Goal: Transaction & Acquisition: Purchase product/service

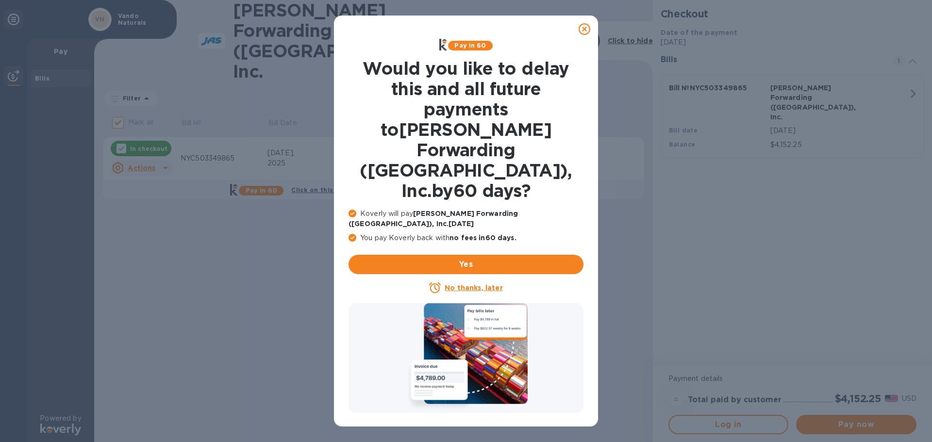
click at [466, 284] on u "No thanks, later" at bounding box center [474, 288] width 58 height 8
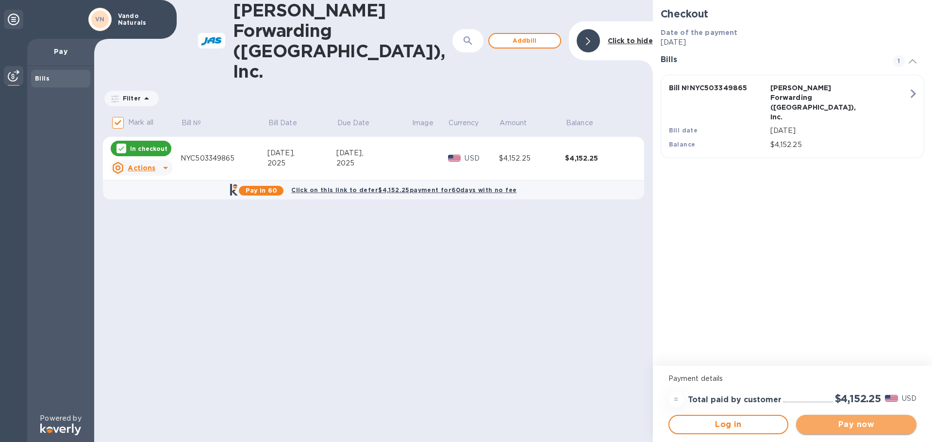
click at [860, 426] on span "Pay now" at bounding box center [856, 425] width 105 height 12
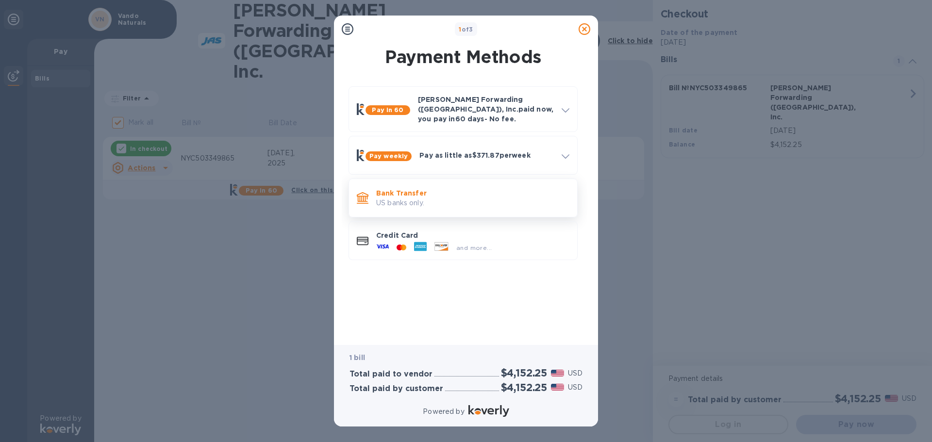
click at [418, 198] on p "US banks only." at bounding box center [472, 203] width 193 height 10
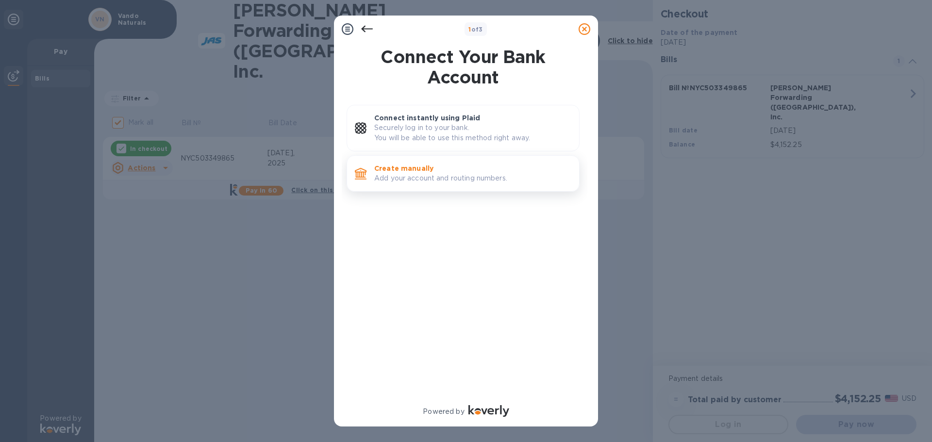
click at [443, 173] on p "Create manually" at bounding box center [472, 169] width 197 height 10
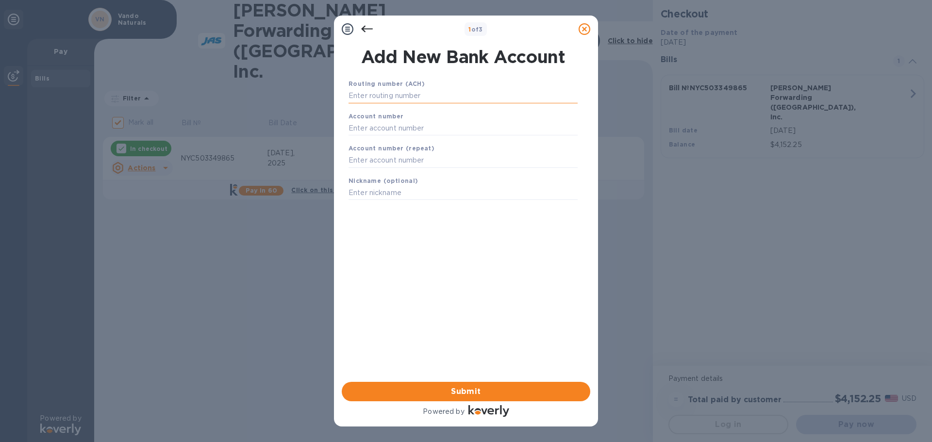
click at [381, 96] on input "text" at bounding box center [462, 96] width 229 height 15
type input "026013673"
click at [370, 138] on input "text" at bounding box center [462, 140] width 229 height 15
type input "7931137512"
click at [365, 171] on input "text" at bounding box center [462, 173] width 229 height 15
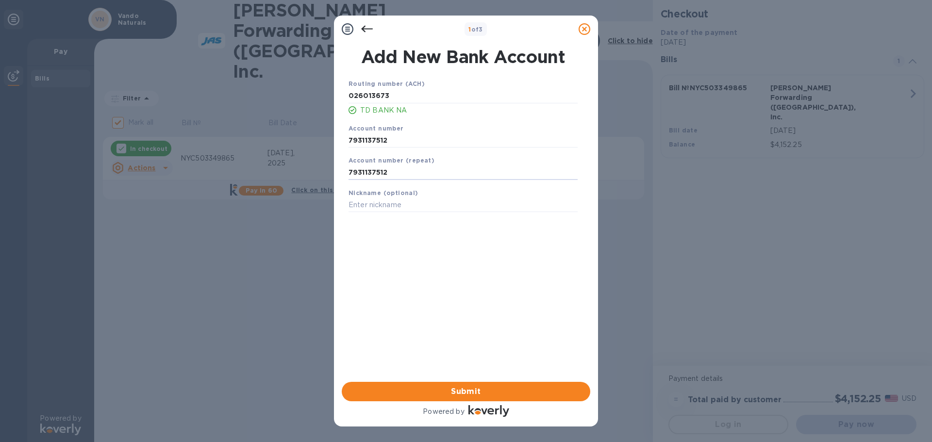
type input "7931137512"
click at [458, 295] on div "Routing number (ACH) [US_BANK_ROUTING_MICR] TD BANK NA Account number [FINANCIA…" at bounding box center [463, 218] width 248 height 294
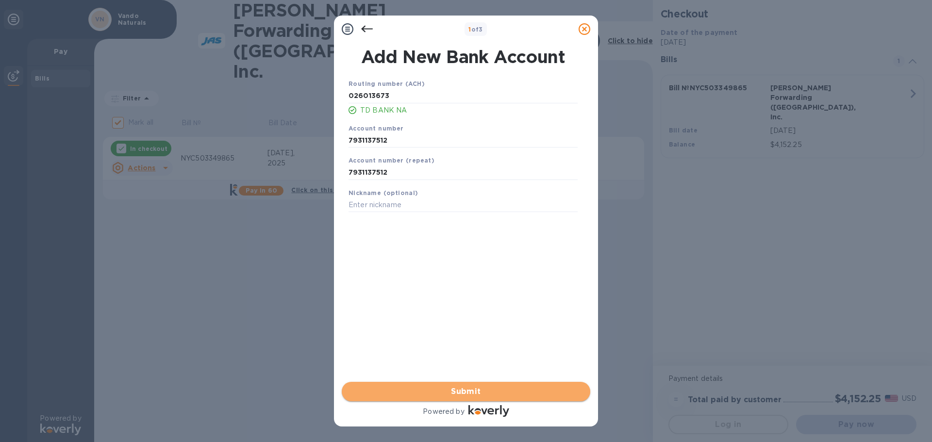
click at [463, 388] on span "Submit" at bounding box center [465, 392] width 233 height 12
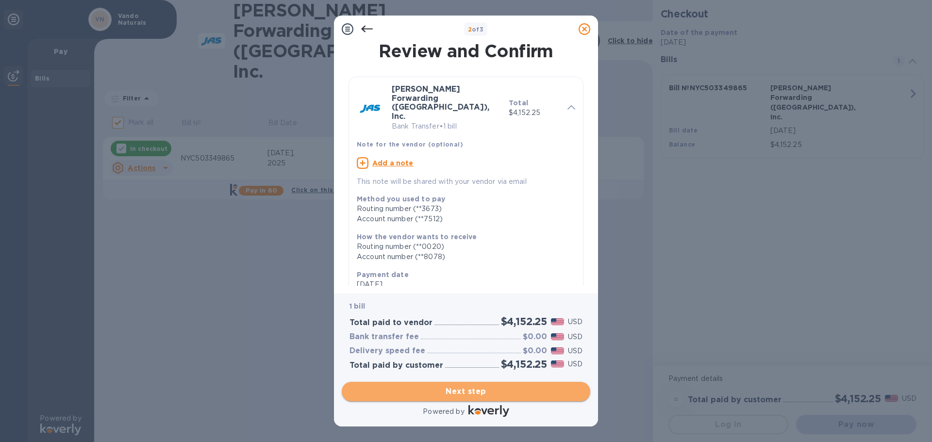
click at [469, 391] on span "Next step" at bounding box center [465, 392] width 233 height 12
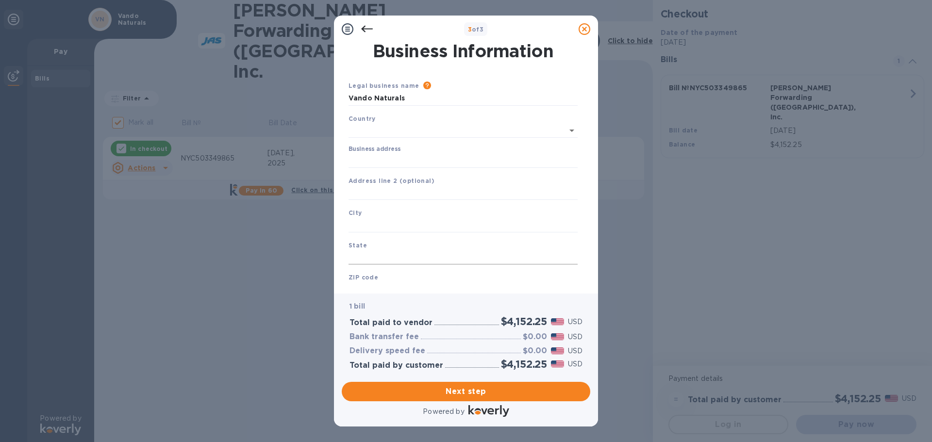
type input "[GEOGRAPHIC_DATA]"
click at [363, 158] on input "Business address" at bounding box center [462, 158] width 229 height 15
type input "[STREET_ADDRESS]"
click at [381, 191] on input "text" at bounding box center [462, 191] width 229 height 15
type input "Ste 1A"
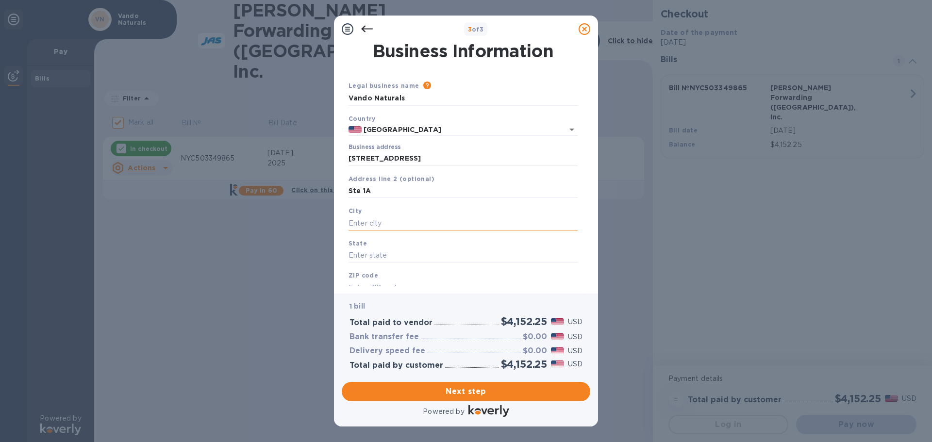
click at [391, 222] on input "text" at bounding box center [462, 223] width 229 height 15
type input "[GEOGRAPHIC_DATA]"
click at [388, 255] on input "text" at bounding box center [462, 255] width 229 height 15
type input "NY"
click at [355, 281] on input "text" at bounding box center [462, 288] width 229 height 15
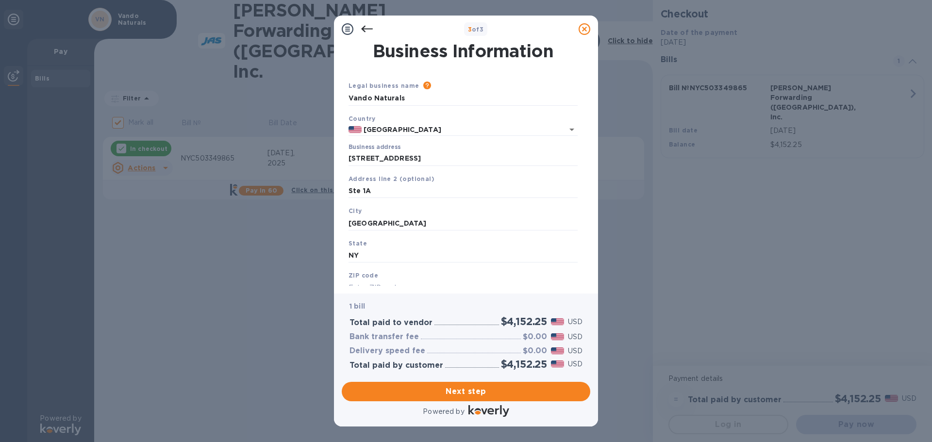
scroll to position [33, 0]
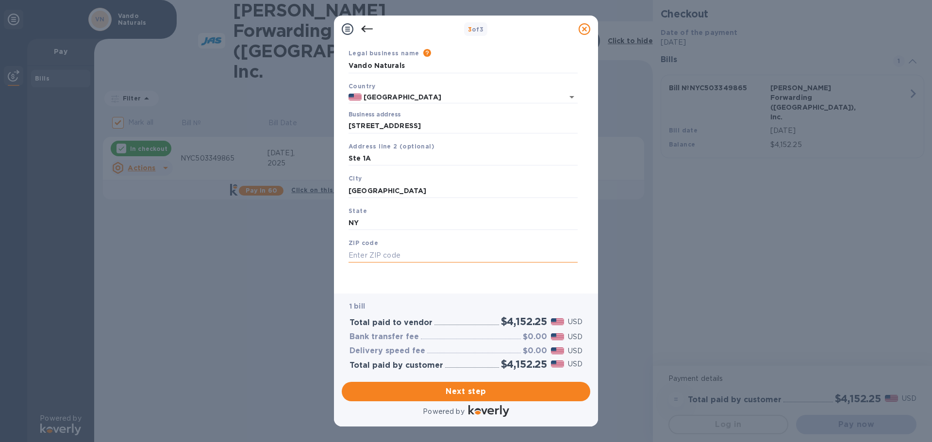
click at [354, 259] on input "text" at bounding box center [462, 255] width 229 height 15
type input "11235"
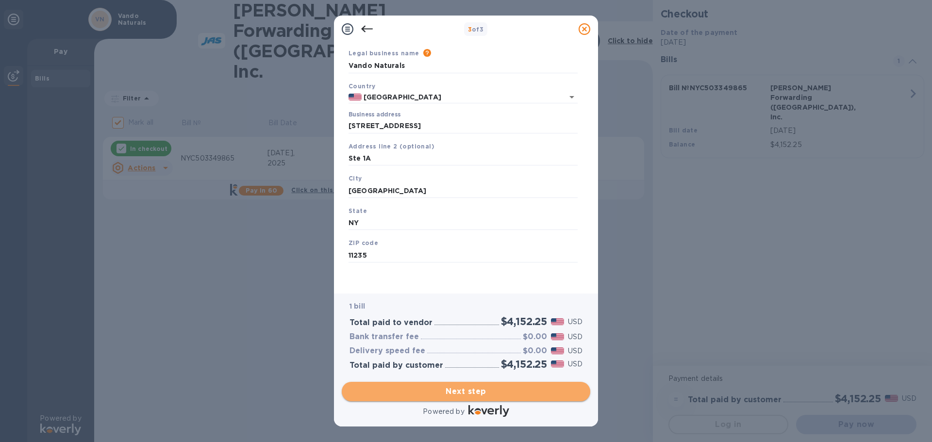
click at [471, 392] on span "Next step" at bounding box center [465, 392] width 233 height 12
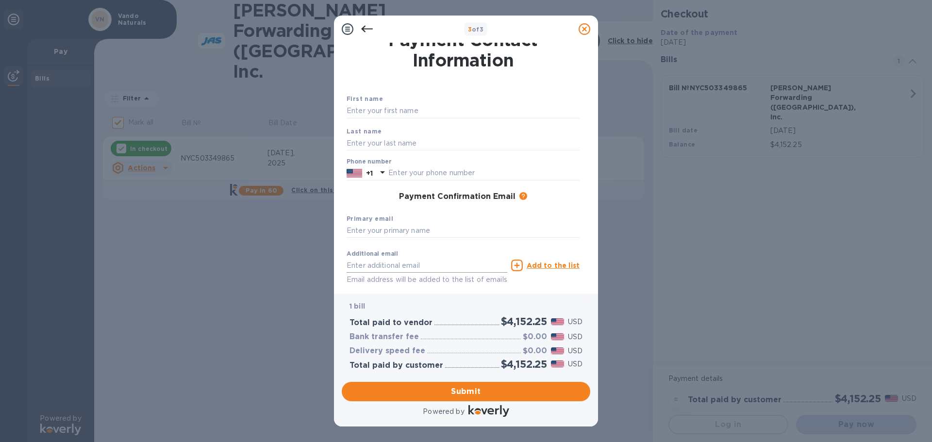
scroll to position [0, 0]
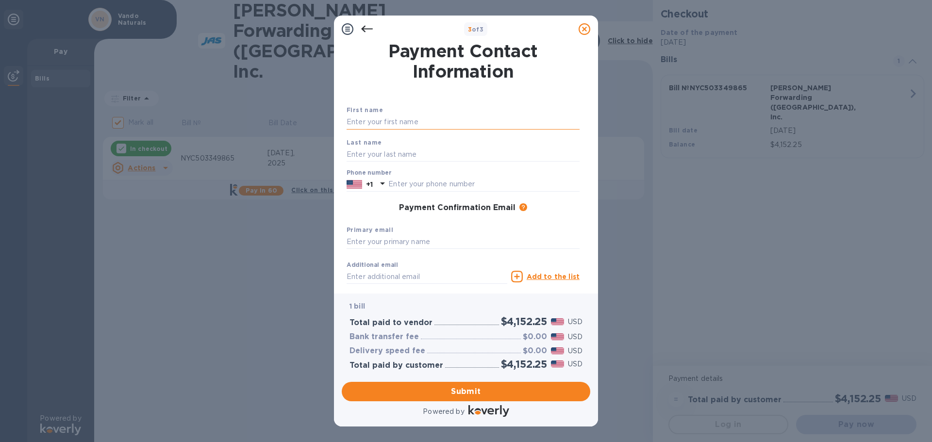
click at [359, 116] on input "text" at bounding box center [463, 122] width 233 height 15
type input "[PERSON_NAME]"
type input "9173929052"
type input "[EMAIL_ADDRESS][DOMAIN_NAME]"
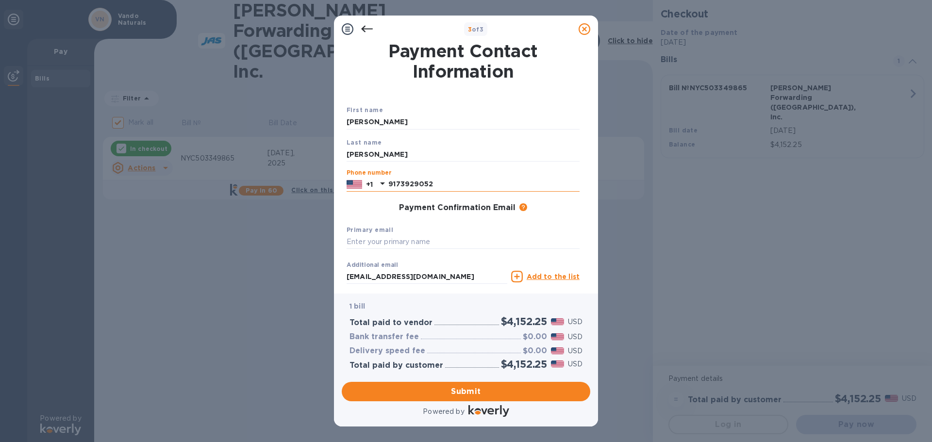
drag, startPoint x: 436, startPoint y: 187, endPoint x: 384, endPoint y: 184, distance: 51.5
click at [384, 184] on div "[PHONE_NUMBER]" at bounding box center [463, 184] width 233 height 15
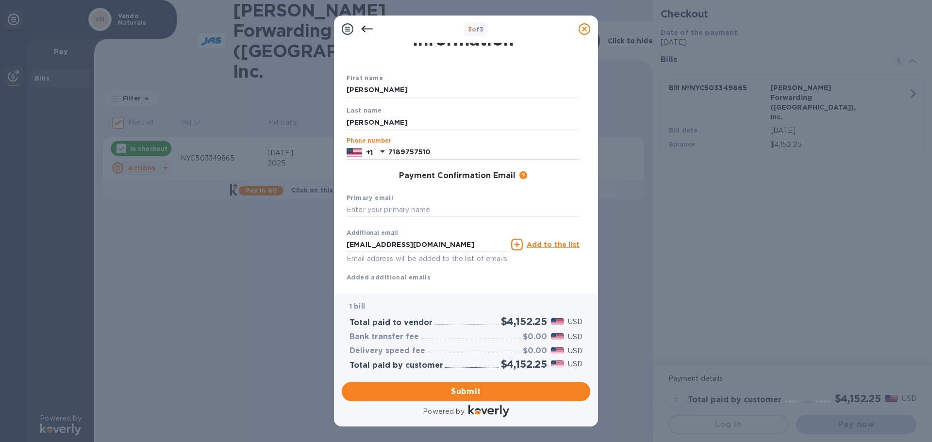
scroll to position [49, 0]
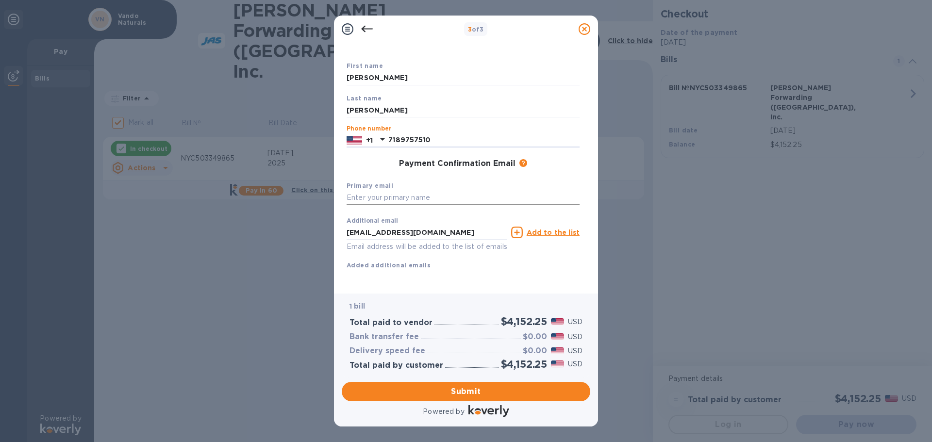
type input "7189757510"
click at [357, 195] on input "text" at bounding box center [463, 198] width 233 height 15
type input "[EMAIL_ADDRESS][DOMAIN_NAME]"
drag, startPoint x: 441, startPoint y: 232, endPoint x: 287, endPoint y: 229, distance: 153.4
click at [287, 229] on div "3 of 3 Payment Contact Information First name [PERSON_NAME] Last name [PERSON_N…" at bounding box center [466, 221] width 932 height 442
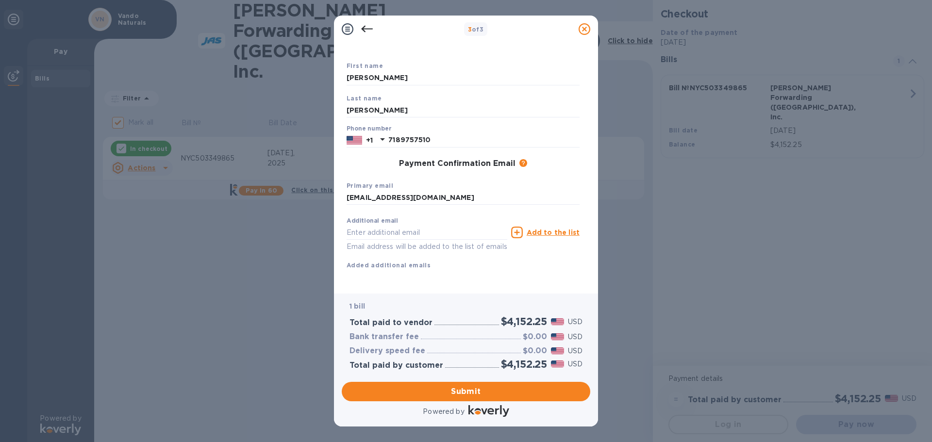
click at [523, 270] on div "First name [PERSON_NAME] Last name [PERSON_NAME] Phone number [PHONE_NUMBER] Pa…" at bounding box center [463, 173] width 233 height 225
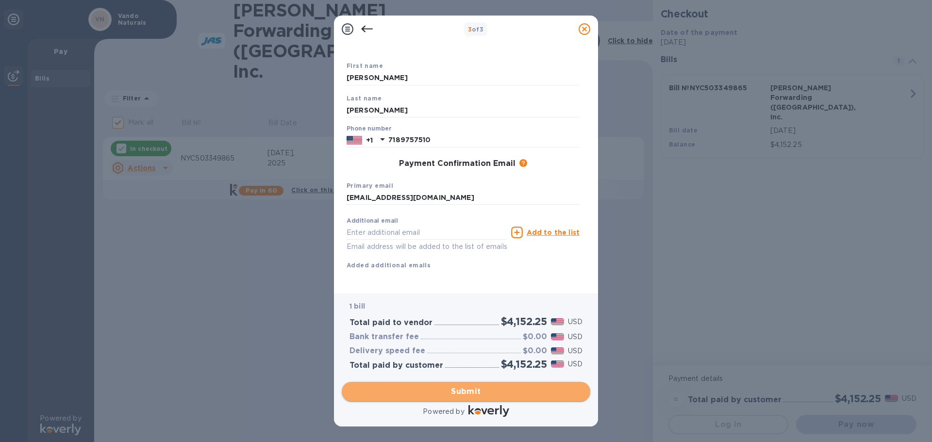
click at [471, 394] on span "Submit" at bounding box center [465, 392] width 233 height 12
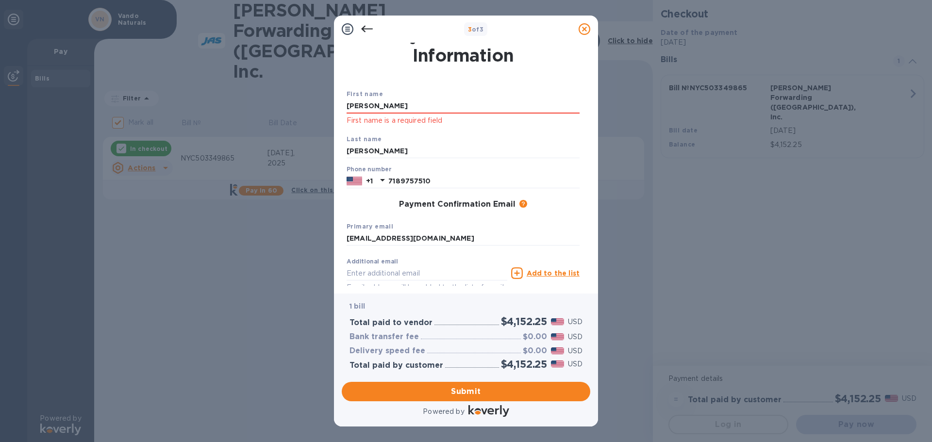
scroll to position [0, 0]
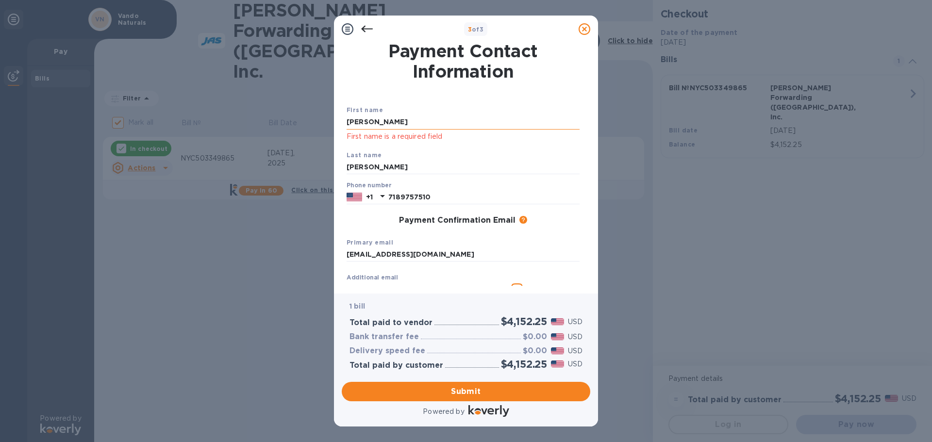
click at [370, 125] on input "[PERSON_NAME]" at bounding box center [463, 122] width 233 height 15
type input "[PERSON_NAME]"
click at [509, 142] on p "First name is a required field" at bounding box center [463, 136] width 233 height 11
click at [475, 390] on span "Submit" at bounding box center [465, 392] width 233 height 12
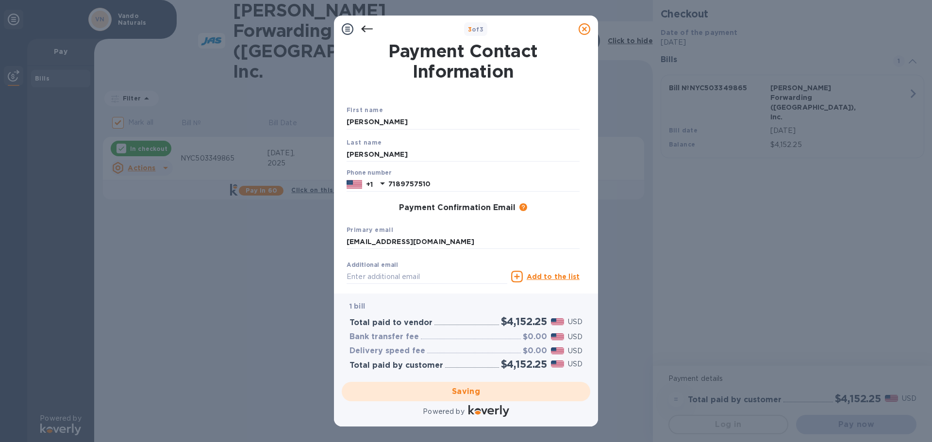
checkbox input "false"
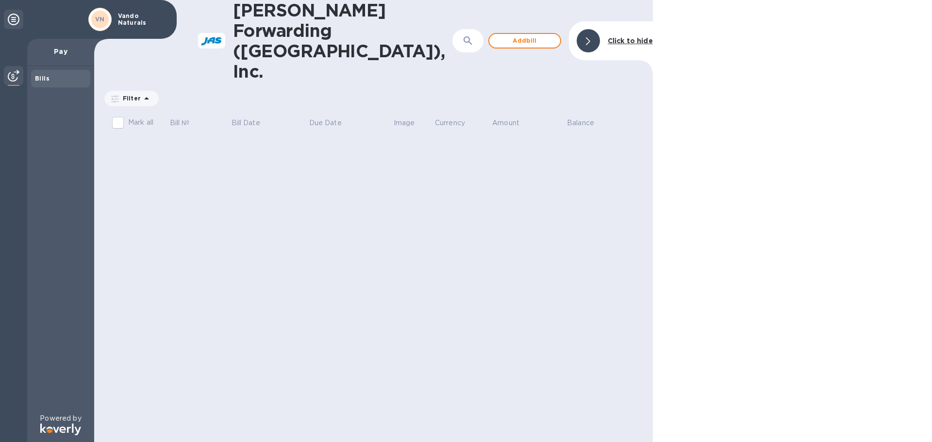
click at [43, 79] on b "Bills" at bounding box center [42, 78] width 15 height 7
click at [393, 190] on div "[PERSON_NAME] Forwarding ([GEOGRAPHIC_DATA]), Inc. ​ Add [PERSON_NAME] to hide …" at bounding box center [373, 221] width 559 height 442
click at [632, 37] on b "Click to hide" at bounding box center [630, 41] width 45 height 8
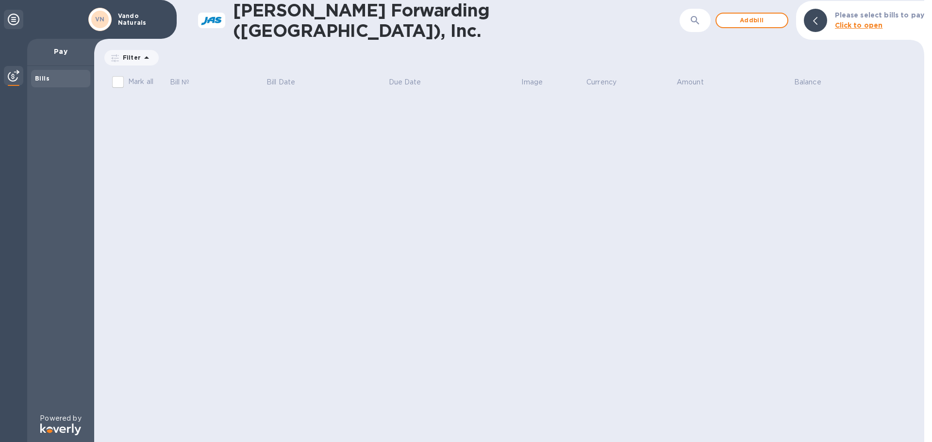
click at [280, 50] on div "Filter Amount" at bounding box center [509, 58] width 812 height 18
click at [11, 22] on icon at bounding box center [14, 20] width 12 height 12
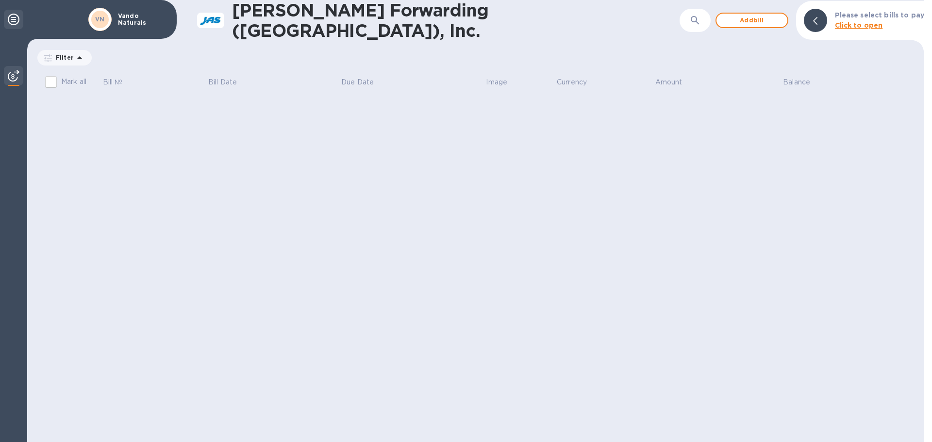
click at [13, 21] on icon at bounding box center [14, 20] width 12 height 12
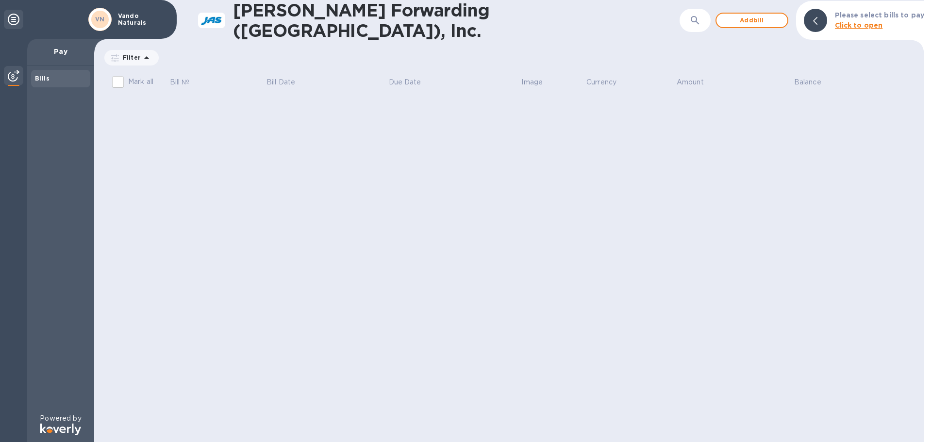
click at [46, 79] on b "Bills" at bounding box center [42, 78] width 15 height 7
click at [62, 53] on p "Pay" at bounding box center [60, 52] width 51 height 10
click at [357, 50] on div "Filter Amount" at bounding box center [509, 58] width 812 height 18
